Goal: Navigation & Orientation: Find specific page/section

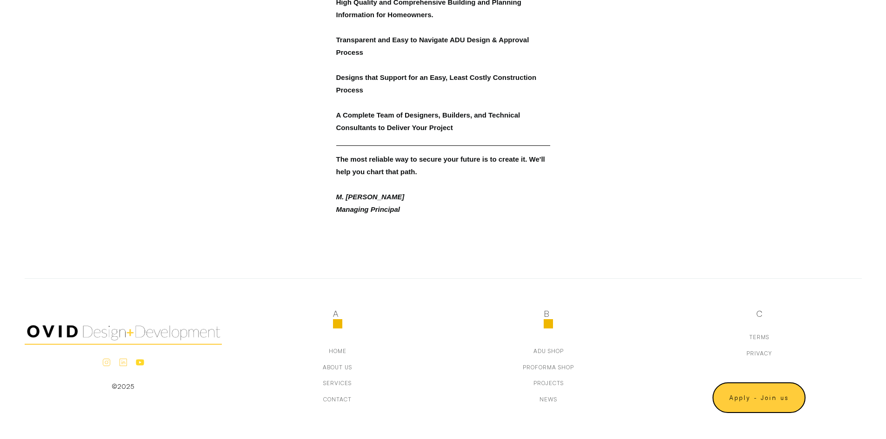
scroll to position [944, 0]
click at [344, 369] on div "about us" at bounding box center [337, 367] width 29 height 7
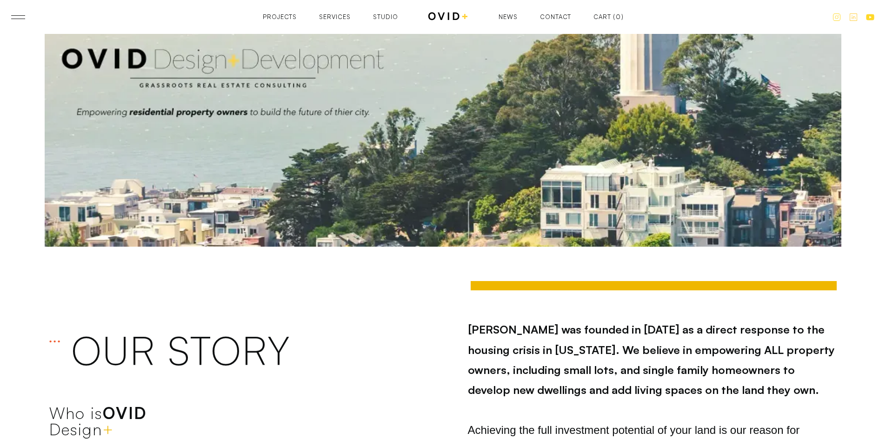
scroll to position [186, 0]
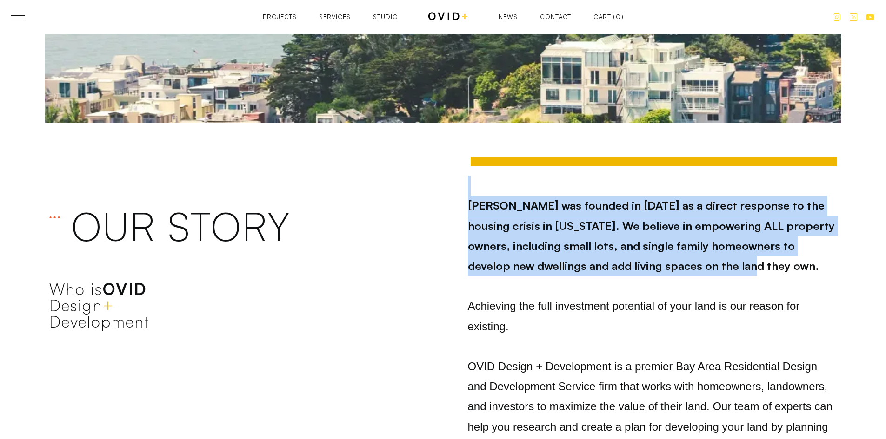
drag, startPoint x: 570, startPoint y: 206, endPoint x: 785, endPoint y: 270, distance: 224.1
drag, startPoint x: 585, startPoint y: 214, endPoint x: 473, endPoint y: 206, distance: 112.3
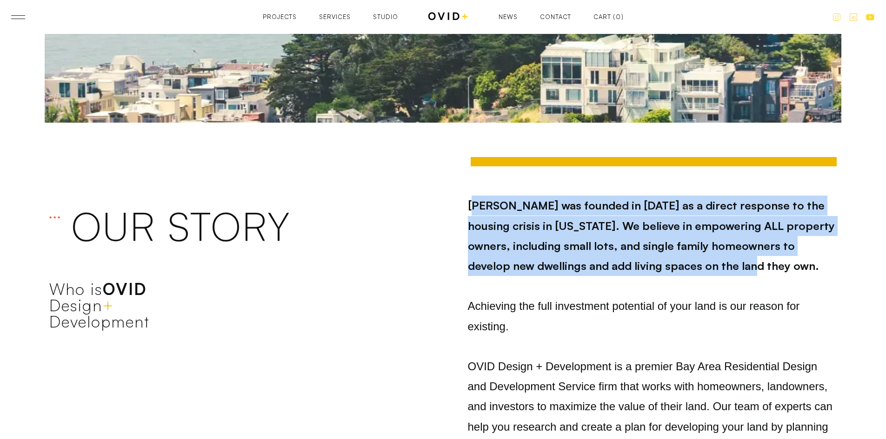
click at [473, 206] on strong "OVID was founded in 2017 as a direct response to the housing crisis in Californ…" at bounding box center [651, 236] width 367 height 74
drag, startPoint x: 455, startPoint y: 188, endPoint x: 729, endPoint y: 267, distance: 285.1
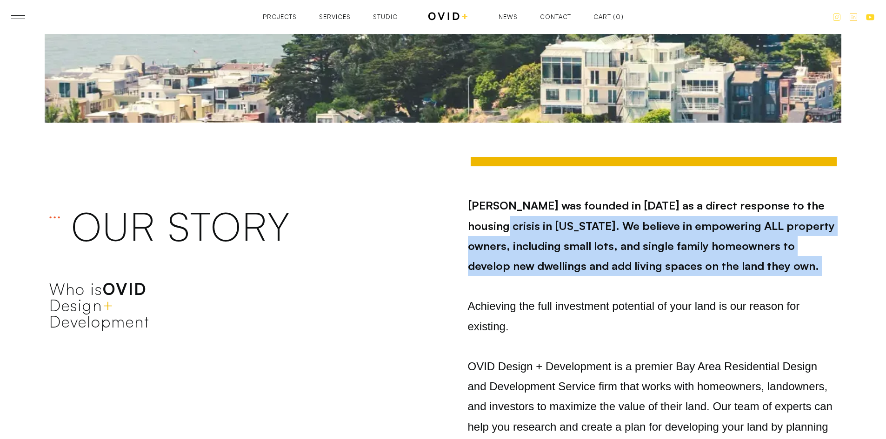
drag, startPoint x: 729, startPoint y: 267, endPoint x: 501, endPoint y: 219, distance: 233.2
click at [501, 219] on strong "OVID was founded in 2017 as a direct response to the housing crisis in Californ…" at bounding box center [651, 236] width 367 height 74
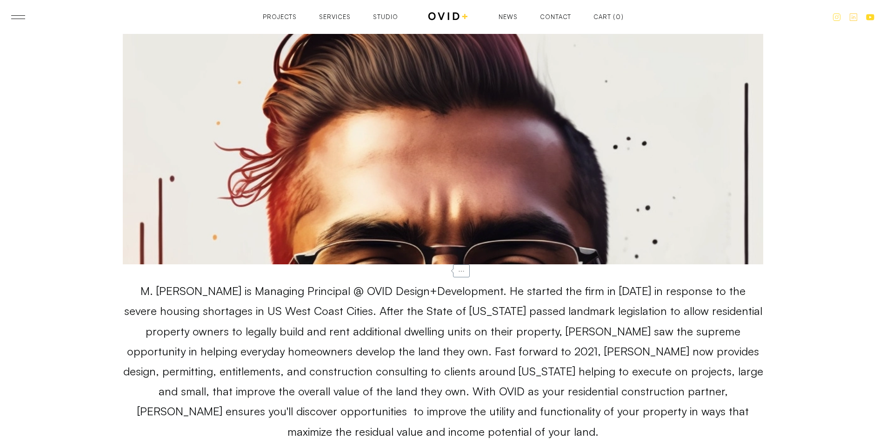
scroll to position [5081, 0]
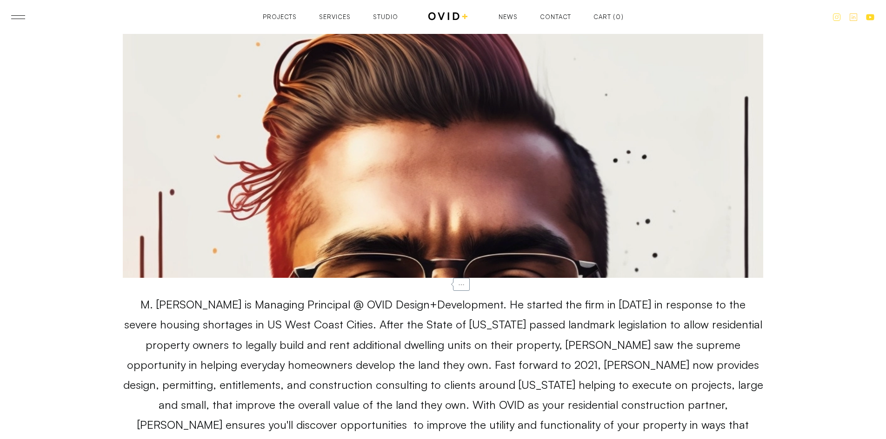
click at [460, 288] on div "..." at bounding box center [461, 284] width 17 height 13
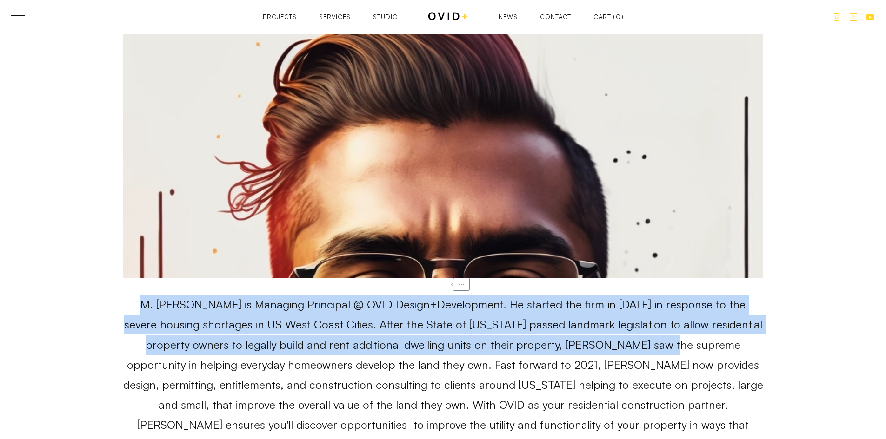
drag, startPoint x: 460, startPoint y: 288, endPoint x: 428, endPoint y: 358, distance: 76.8
click at [596, 350] on div "M. Corbin Jones Founder & Managing Principal ... M. Corbin Jones is Managing Pr…" at bounding box center [442, 418] width 667 height 1160
click at [402, 358] on p "M. Corbin Jones is Managing Principal @ OVID Design+Development. He started the…" at bounding box center [443, 375] width 640 height 161
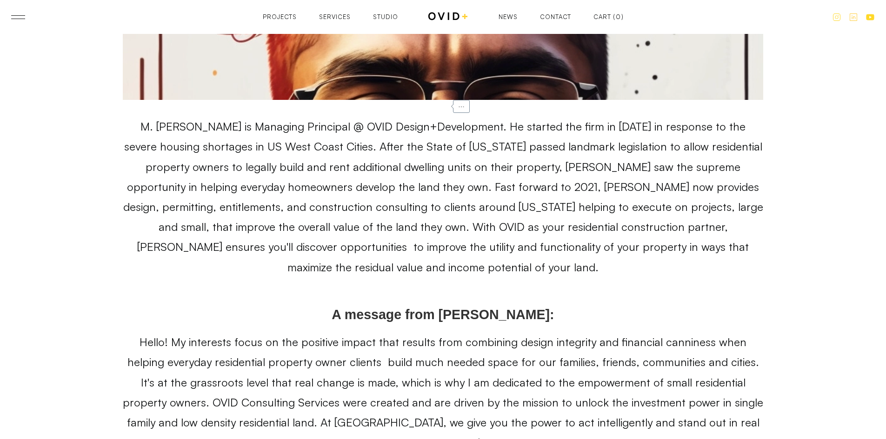
scroll to position [5267, 0]
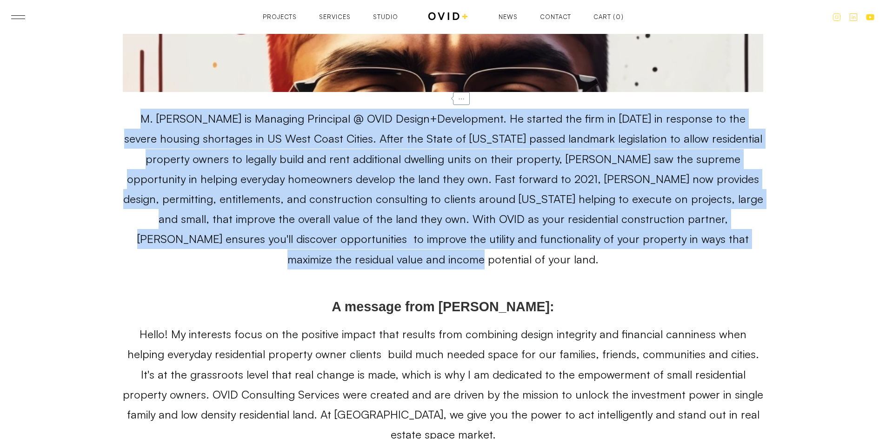
drag, startPoint x: 366, startPoint y: 164, endPoint x: 784, endPoint y: 239, distance: 425.2
click at [784, 239] on div "M. Corbin Jones Founder & Managing Principal ... M. Corbin Jones is Managing Pr…" at bounding box center [443, 232] width 834 height 1160
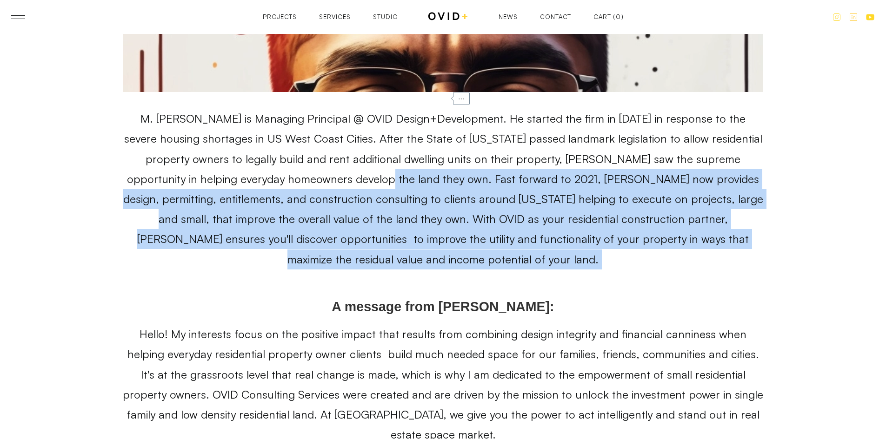
drag, startPoint x: 784, startPoint y: 239, endPoint x: 307, endPoint y: 174, distance: 481.9
click at [307, 174] on div "M. Corbin Jones Founder & Managing Principal ... M. Corbin Jones is Managing Pr…" at bounding box center [443, 232] width 834 height 1160
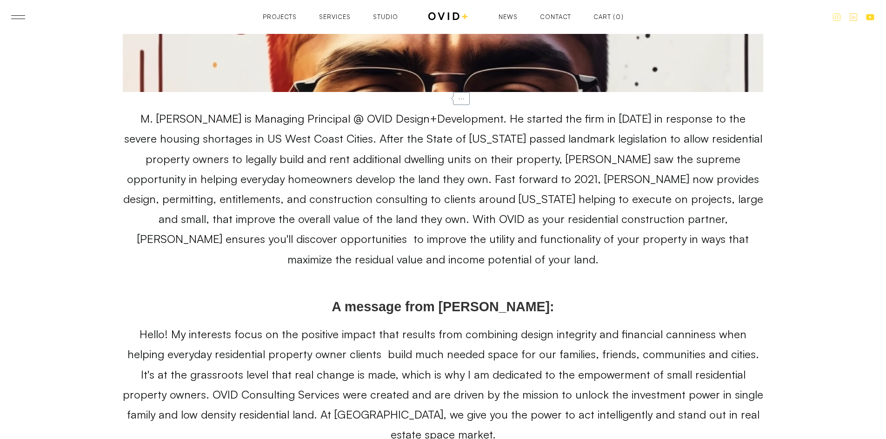
click at [283, 163] on p "M. [PERSON_NAME] is Managing Principal @ OVID Design+Development. He started th…" at bounding box center [443, 189] width 640 height 161
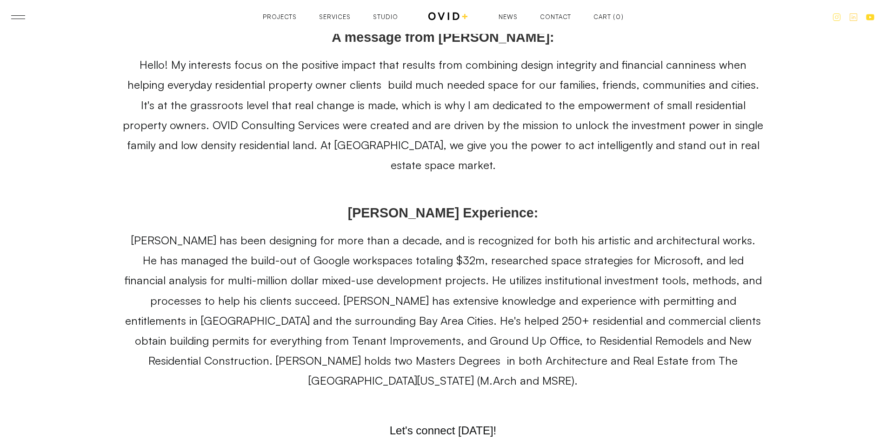
scroll to position [5546, 0]
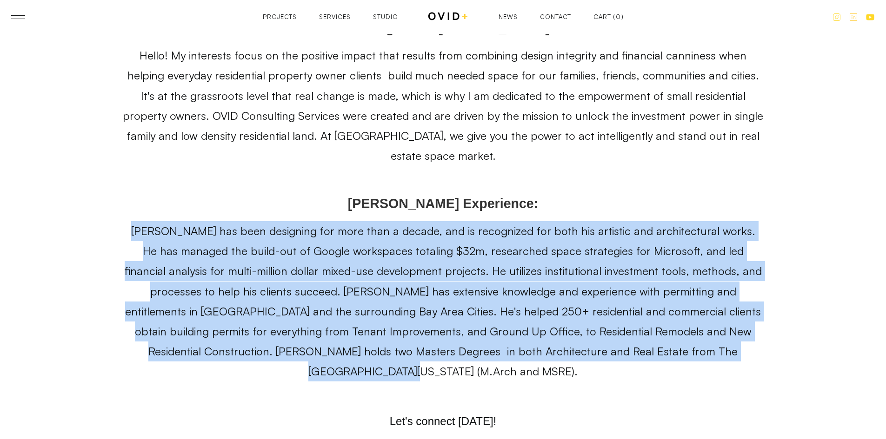
drag, startPoint x: 417, startPoint y: 222, endPoint x: 757, endPoint y: 313, distance: 351.8
click at [757, 313] on p "[PERSON_NAME] has been designing for more than a decade, and is recognized for …" at bounding box center [443, 301] width 640 height 161
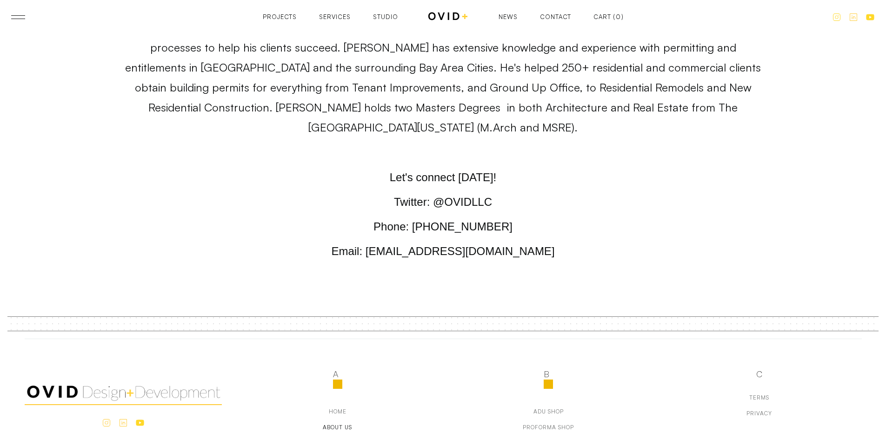
scroll to position [5796, 0]
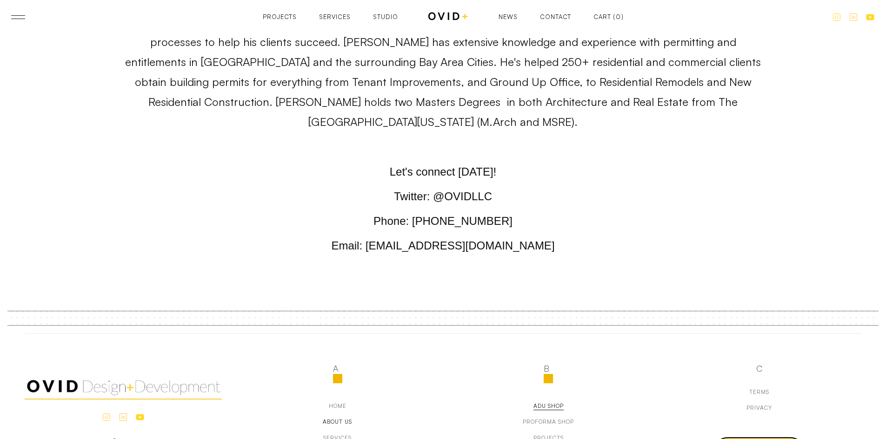
click at [558, 403] on div "adu Shop" at bounding box center [548, 406] width 30 height 7
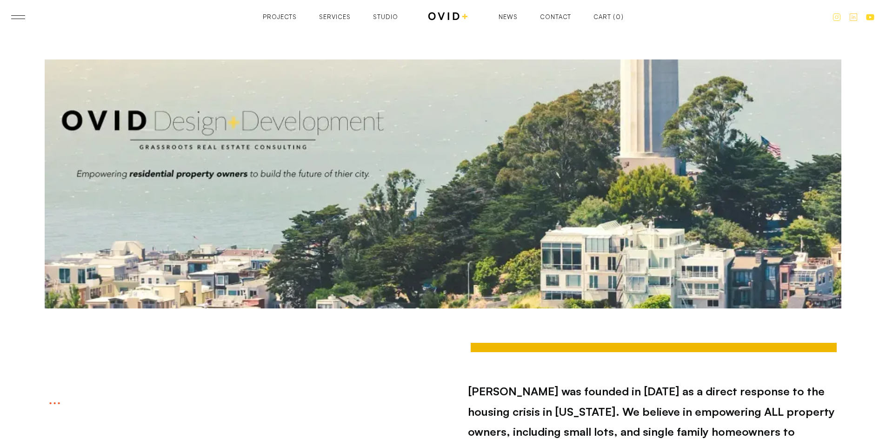
scroll to position [5796, 0]
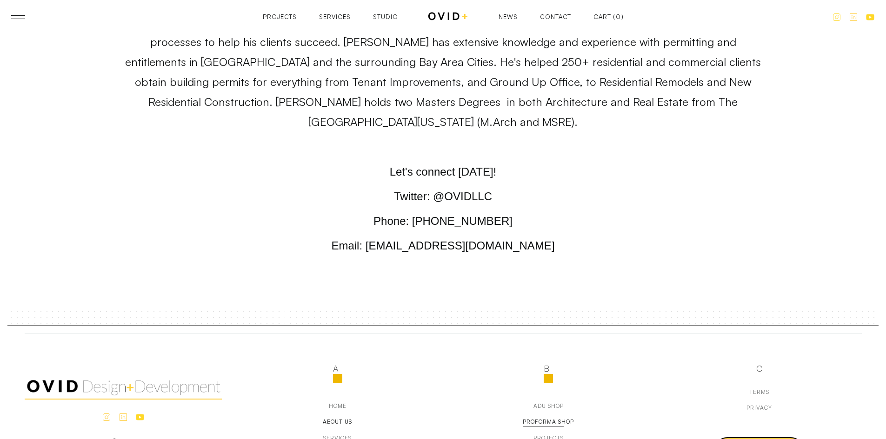
click at [532, 419] on div "pROFORMA Shop" at bounding box center [548, 422] width 51 height 7
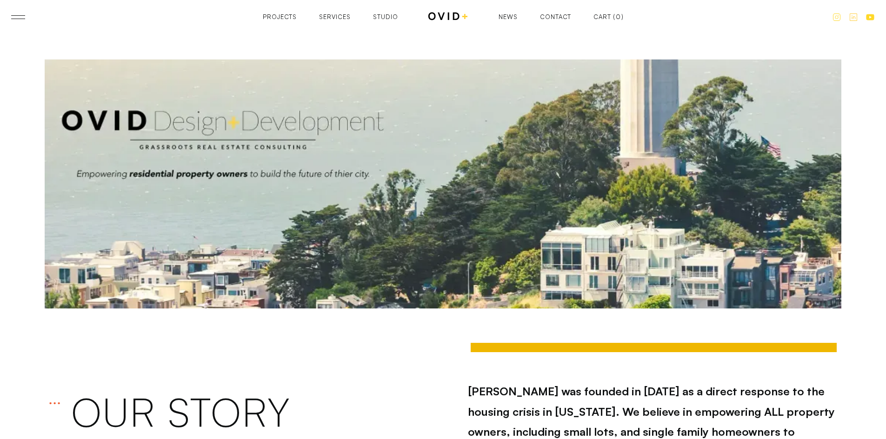
scroll to position [5795, 0]
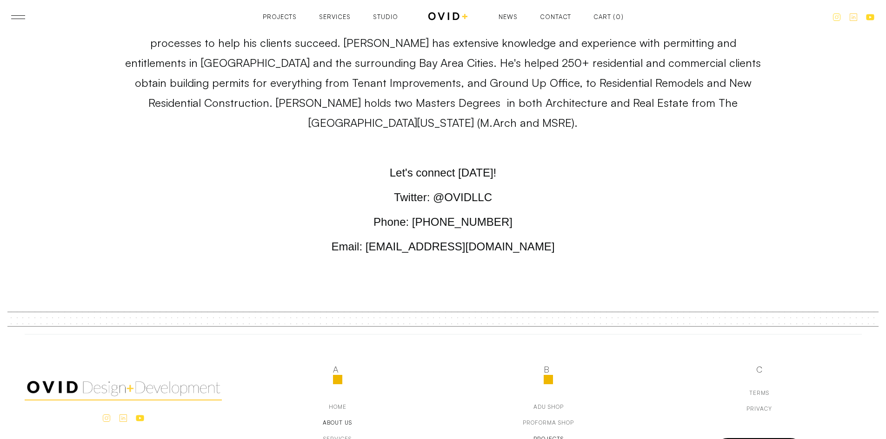
click at [557, 436] on div "Projects" at bounding box center [548, 439] width 30 height 7
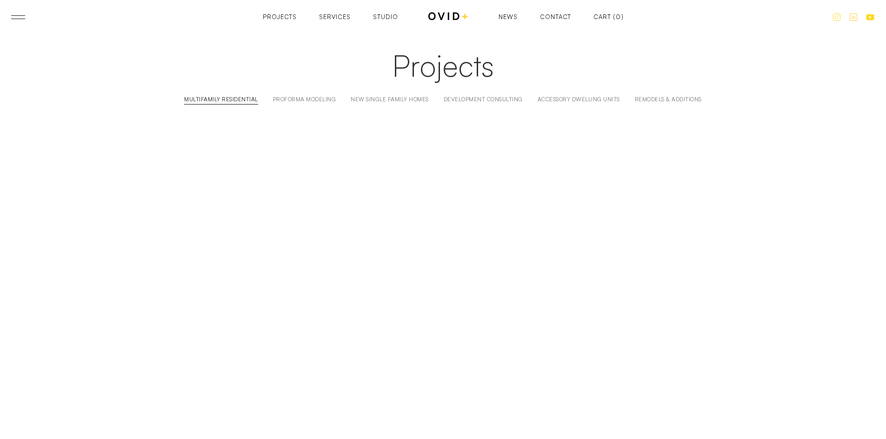
click at [235, 99] on div "Multifamily Residential" at bounding box center [221, 99] width 74 height 7
click at [222, 94] on div "Projects Multifamily Residential Proforma Modeling New Single Family Homes Deve…" at bounding box center [442, 77] width 811 height 56
click at [225, 100] on div "Multifamily Residential" at bounding box center [221, 99] width 74 height 7
click at [292, 104] on div at bounding box center [291, 104] width 37 height 0
click at [409, 102] on div "New Single Family Homes" at bounding box center [390, 99] width 78 height 7
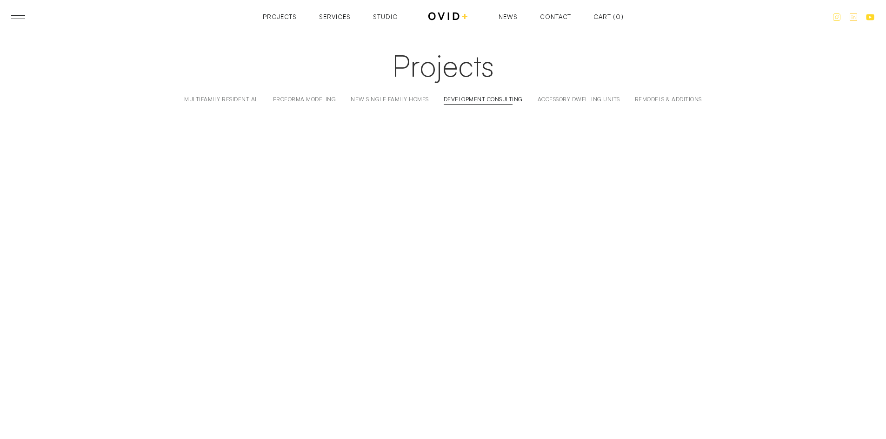
click at [492, 97] on div "Development Consulting" at bounding box center [483, 99] width 79 height 7
click at [592, 101] on div "Accessory Dwelling Units" at bounding box center [579, 99] width 82 height 7
click at [665, 103] on link "Remodels & Additions" at bounding box center [668, 100] width 67 height 8
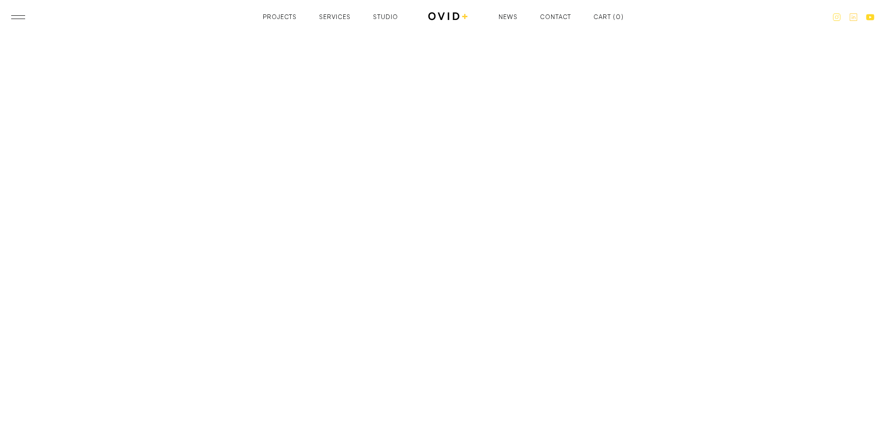
scroll to position [47, 0]
click at [442, 286] on div at bounding box center [443, 279] width 20 height 20
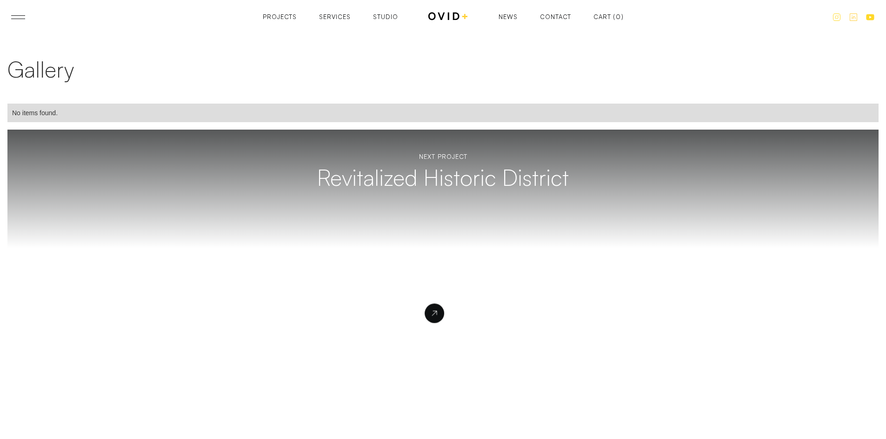
scroll to position [884, 0]
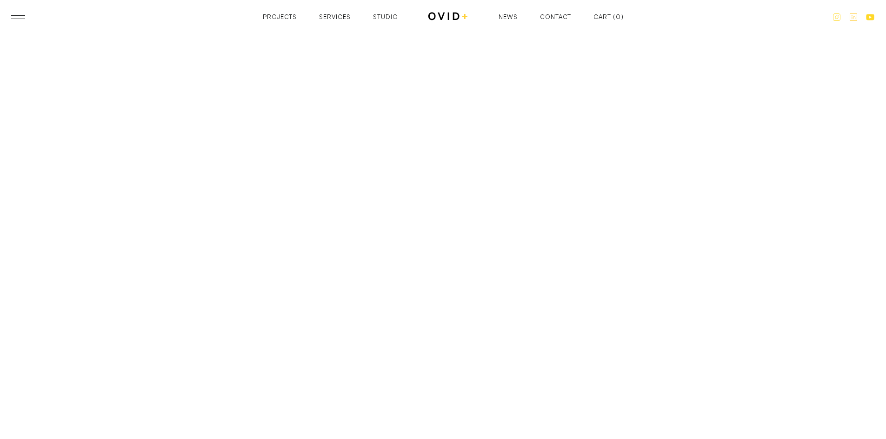
scroll to position [1023, 0]
click at [450, 133] on div at bounding box center [442, 123] width 811 height 396
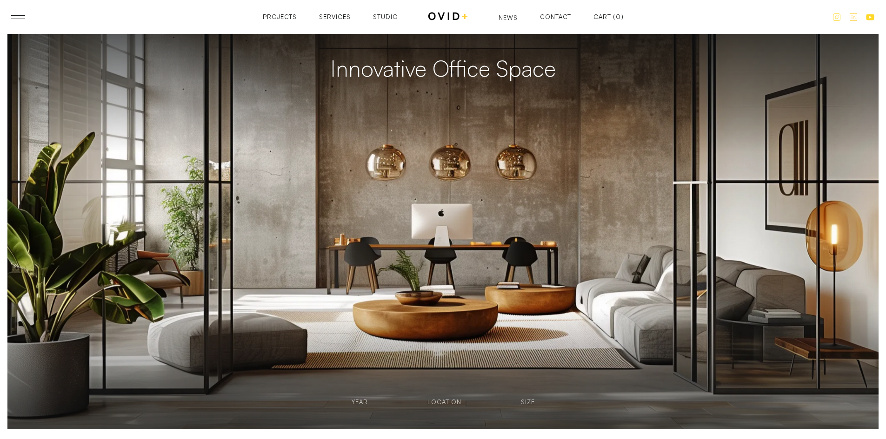
click at [507, 18] on div "News" at bounding box center [507, 18] width 19 height 6
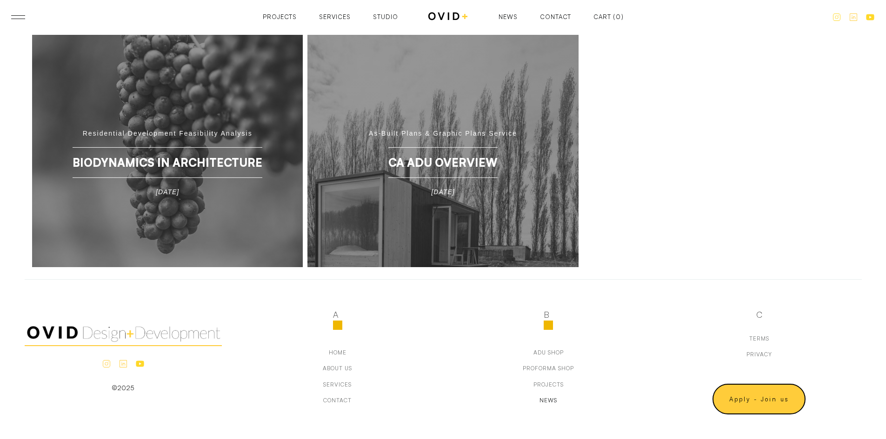
scroll to position [609, 0]
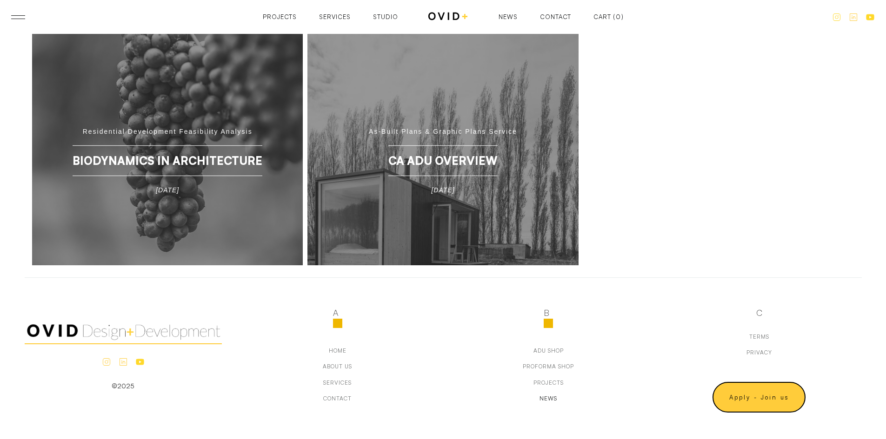
click at [449, 20] on img at bounding box center [448, 17] width 41 height 12
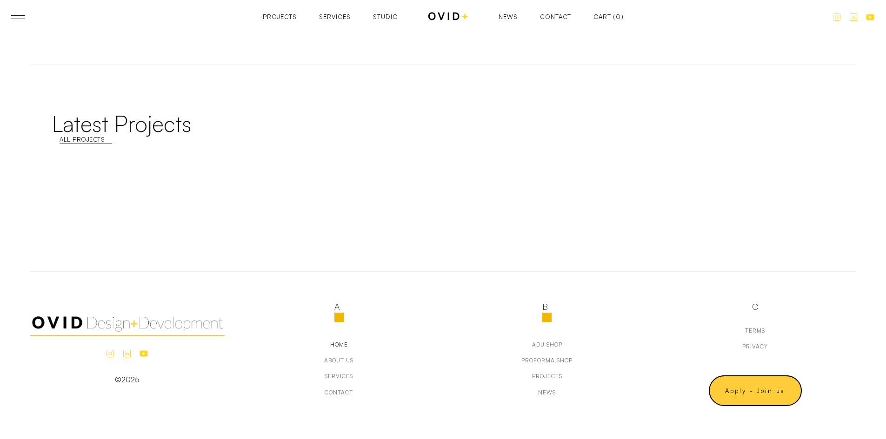
scroll to position [4113, 0]
drag, startPoint x: 352, startPoint y: 367, endPoint x: 352, endPoint y: 362, distance: 5.1
click at [352, 366] on div "Home about us Services Contact" at bounding box center [338, 368] width 29 height 55
click at [352, 362] on div "about us" at bounding box center [338, 360] width 29 height 7
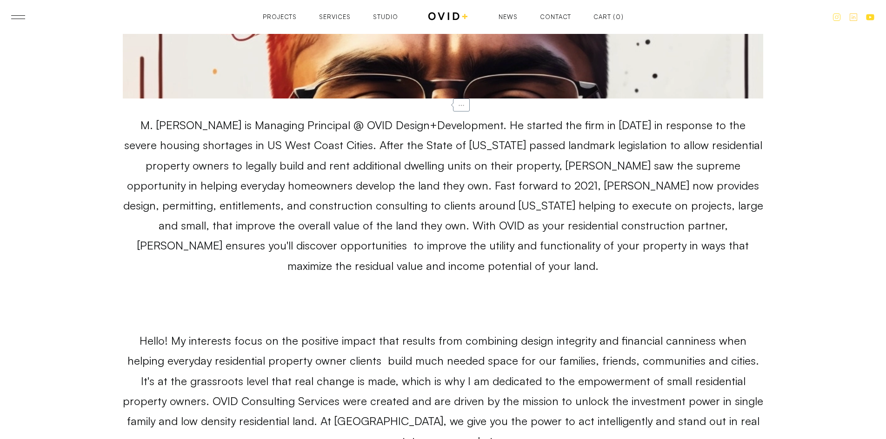
scroll to position [5268, 0]
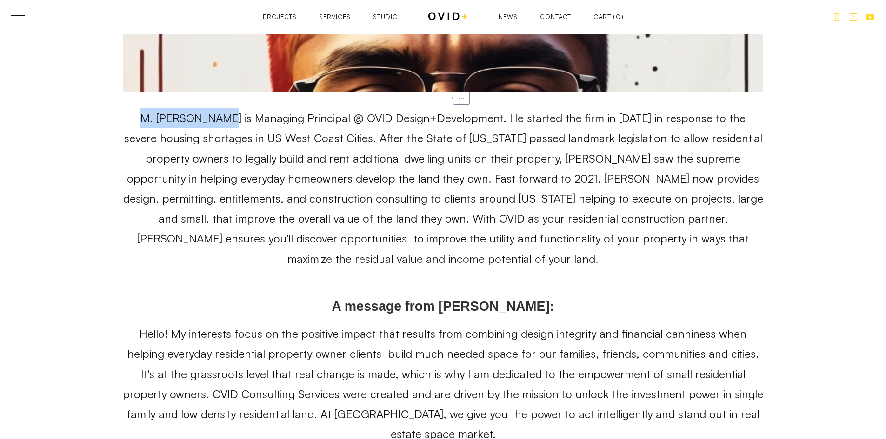
drag, startPoint x: 135, startPoint y: 125, endPoint x: 225, endPoint y: 128, distance: 89.8
click at [225, 128] on p "M. [PERSON_NAME] is Managing Principal @ OVID Design+Development. He started th…" at bounding box center [443, 188] width 640 height 161
